Goal: Find contact information: Find contact information

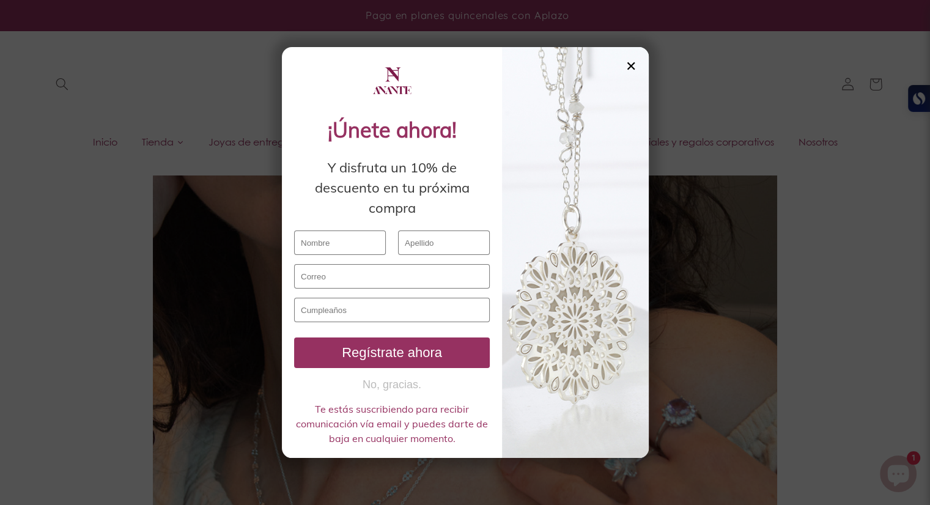
click at [617, 64] on div at bounding box center [575, 252] width 147 height 411
click at [629, 64] on div "✕" at bounding box center [631, 65] width 11 height 13
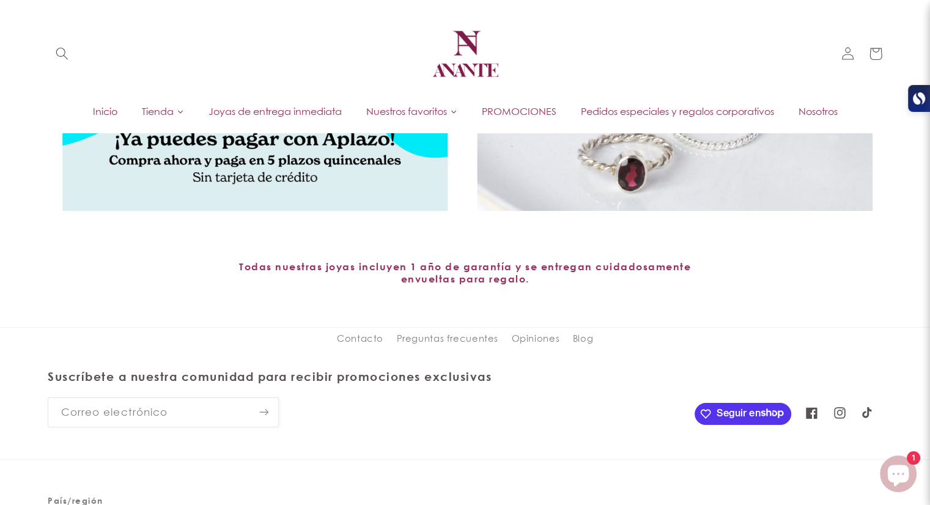
scroll to position [4868, 0]
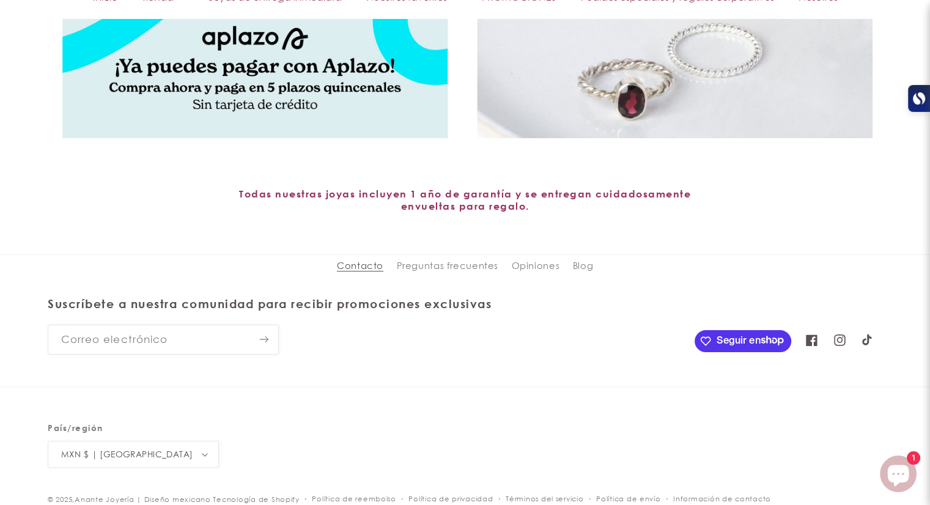
click at [376, 272] on link "Contacto" at bounding box center [360, 267] width 46 height 19
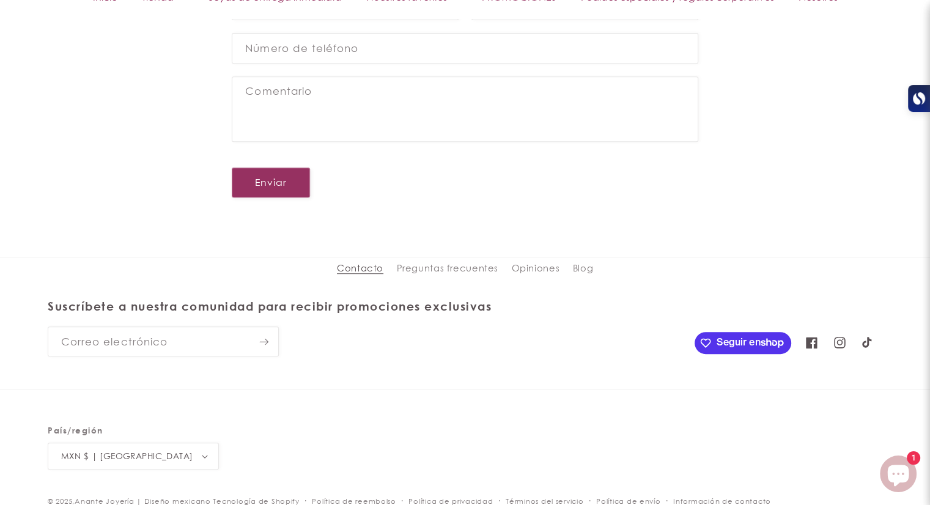
scroll to position [539, 0]
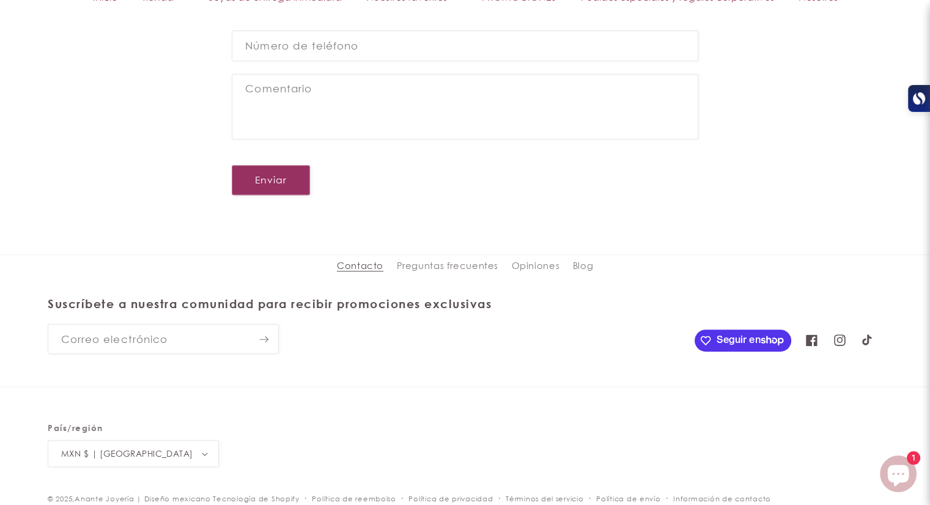
click at [864, 63] on div "Contáctanos Nombre Correo electrónico * Número de teléfono Comentario Enviar" at bounding box center [465, 66] width 930 height 321
